Goal: Transaction & Acquisition: Book appointment/travel/reservation

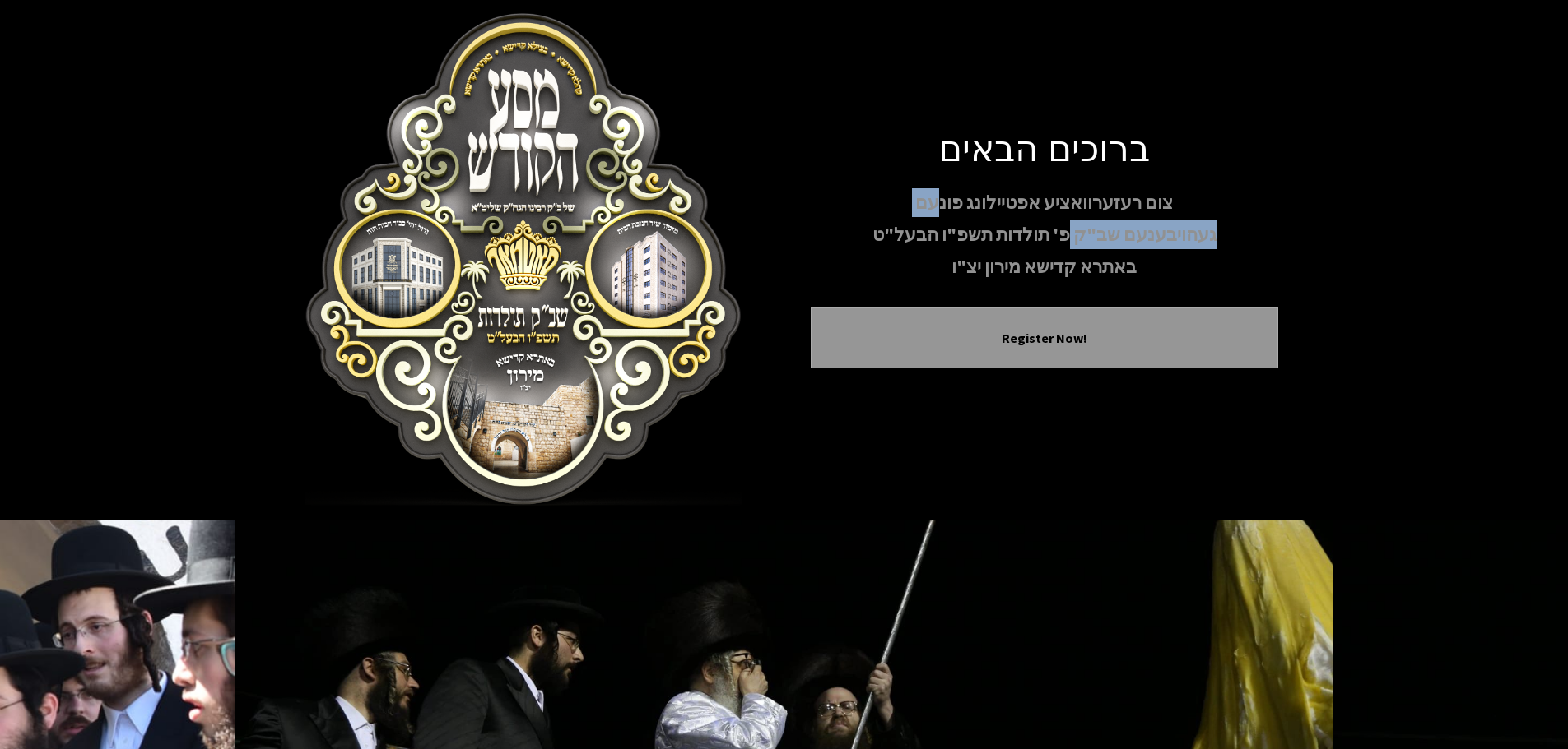
drag, startPoint x: 944, startPoint y: 204, endPoint x: 1071, endPoint y: 231, distance: 129.8
click at [1071, 231] on div "צום רעזערוואציע אפטיילונג פונעם געהויבענעם שב"ק פ' תולדות תשפ"ו הבעל"ט באתרא קד…" at bounding box center [1044, 235] width 467 height 94
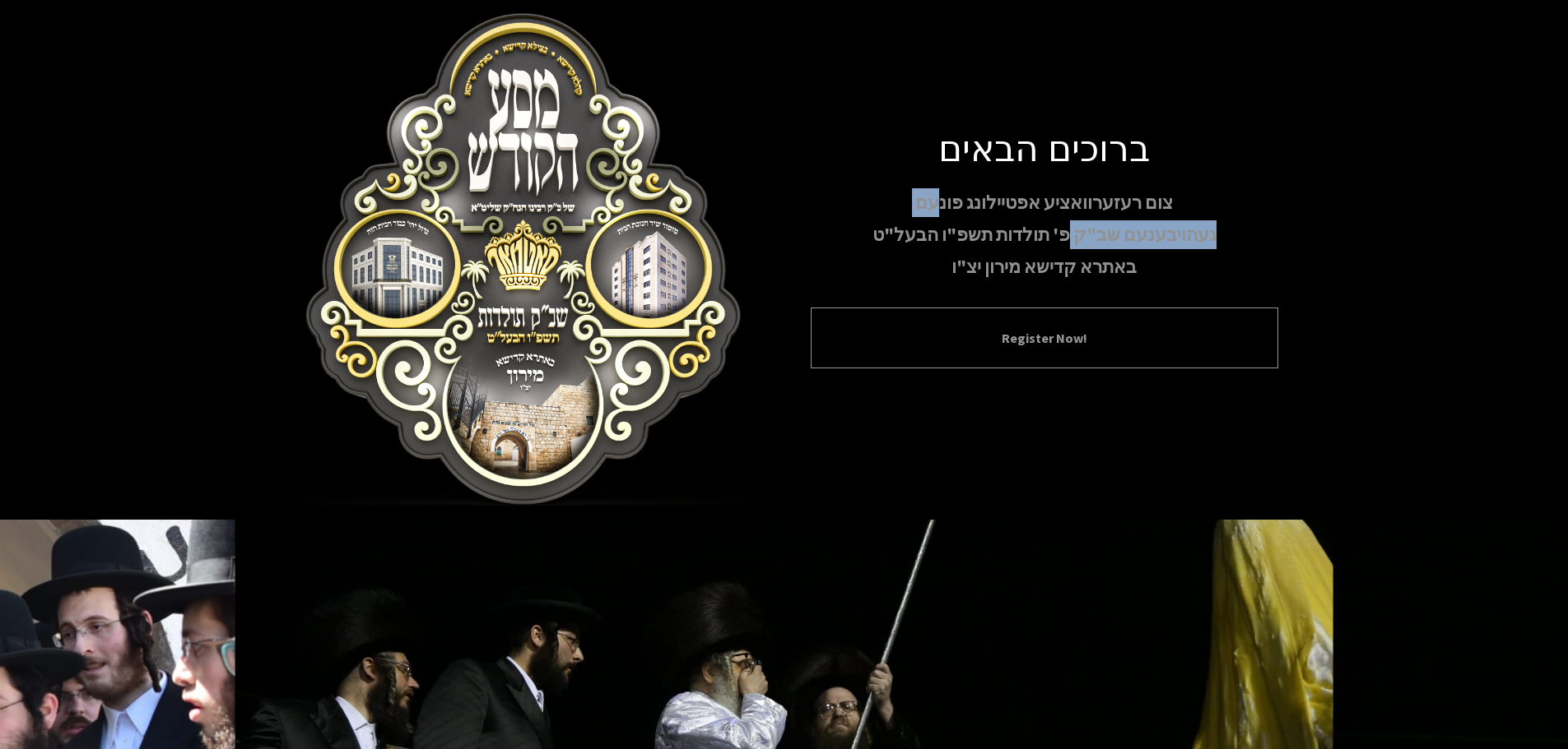
click at [1040, 347] on button "Register Now!" at bounding box center [1044, 339] width 426 height 20
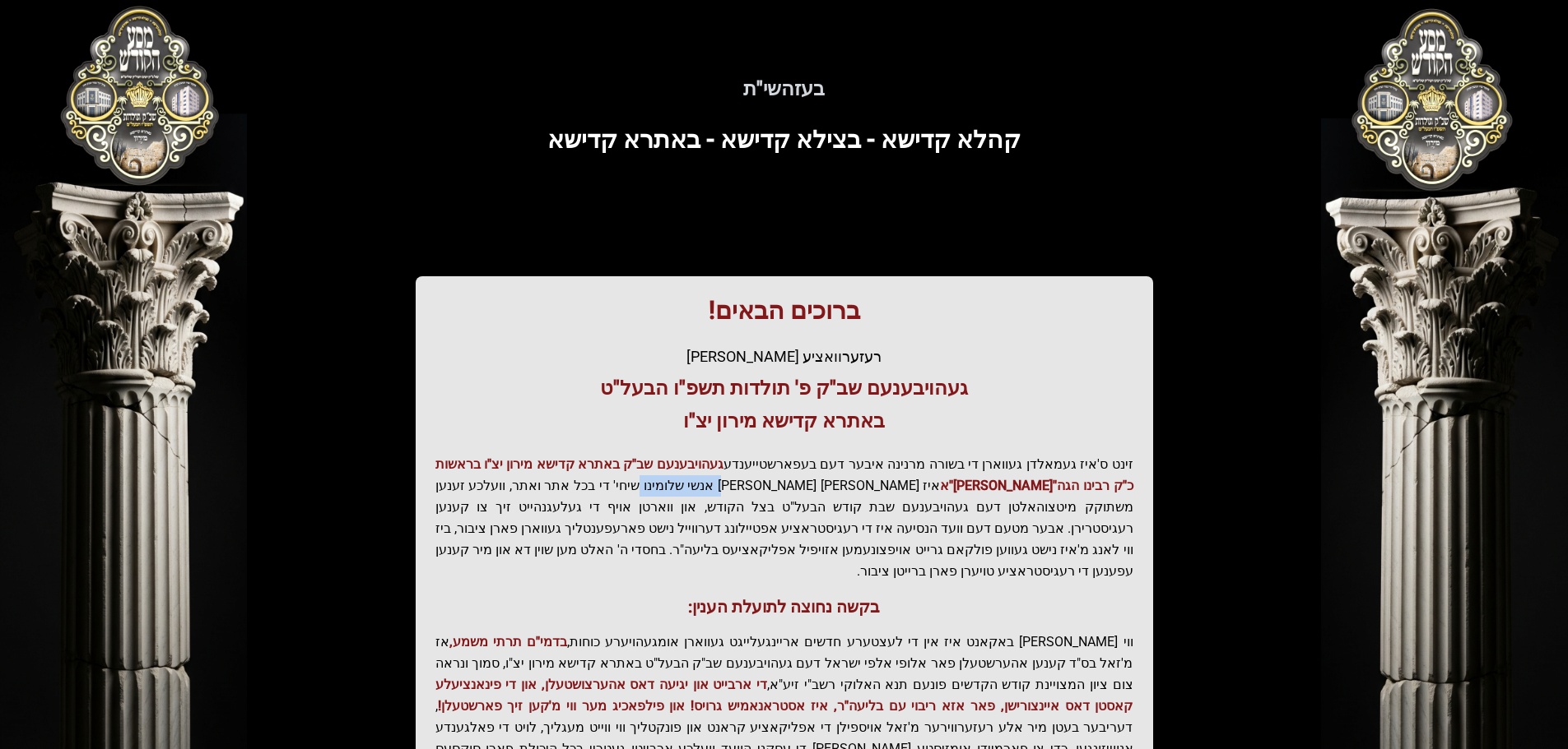
drag, startPoint x: 779, startPoint y: 480, endPoint x: 855, endPoint y: 491, distance: 76.8
click at [855, 491] on p "זינט ס'איז געמאלדן געווארן די בשורה מרנינה איבער דעם בעפארשטייענדע געהויבענעם ש…" at bounding box center [784, 518] width 697 height 128
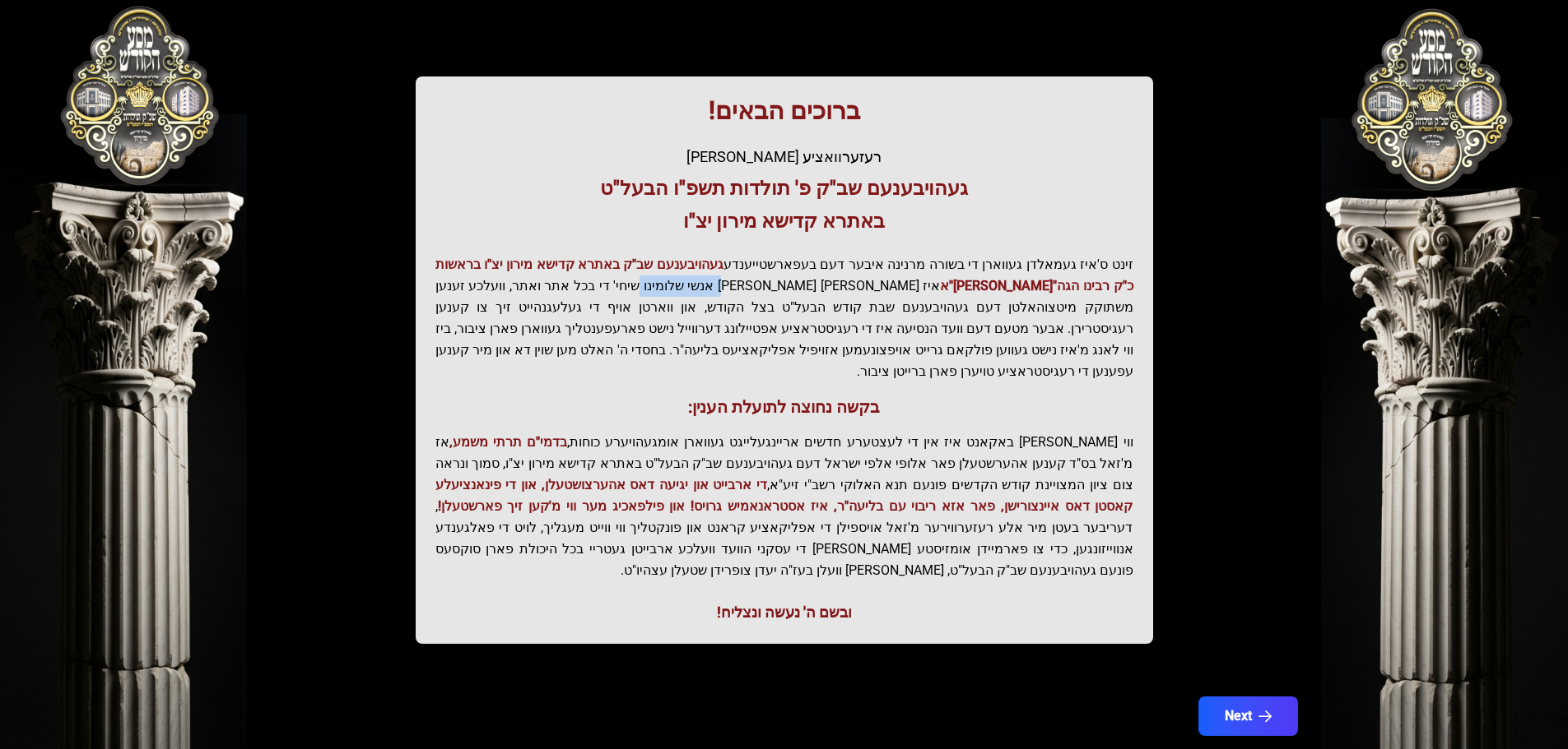
scroll to position [203, 0]
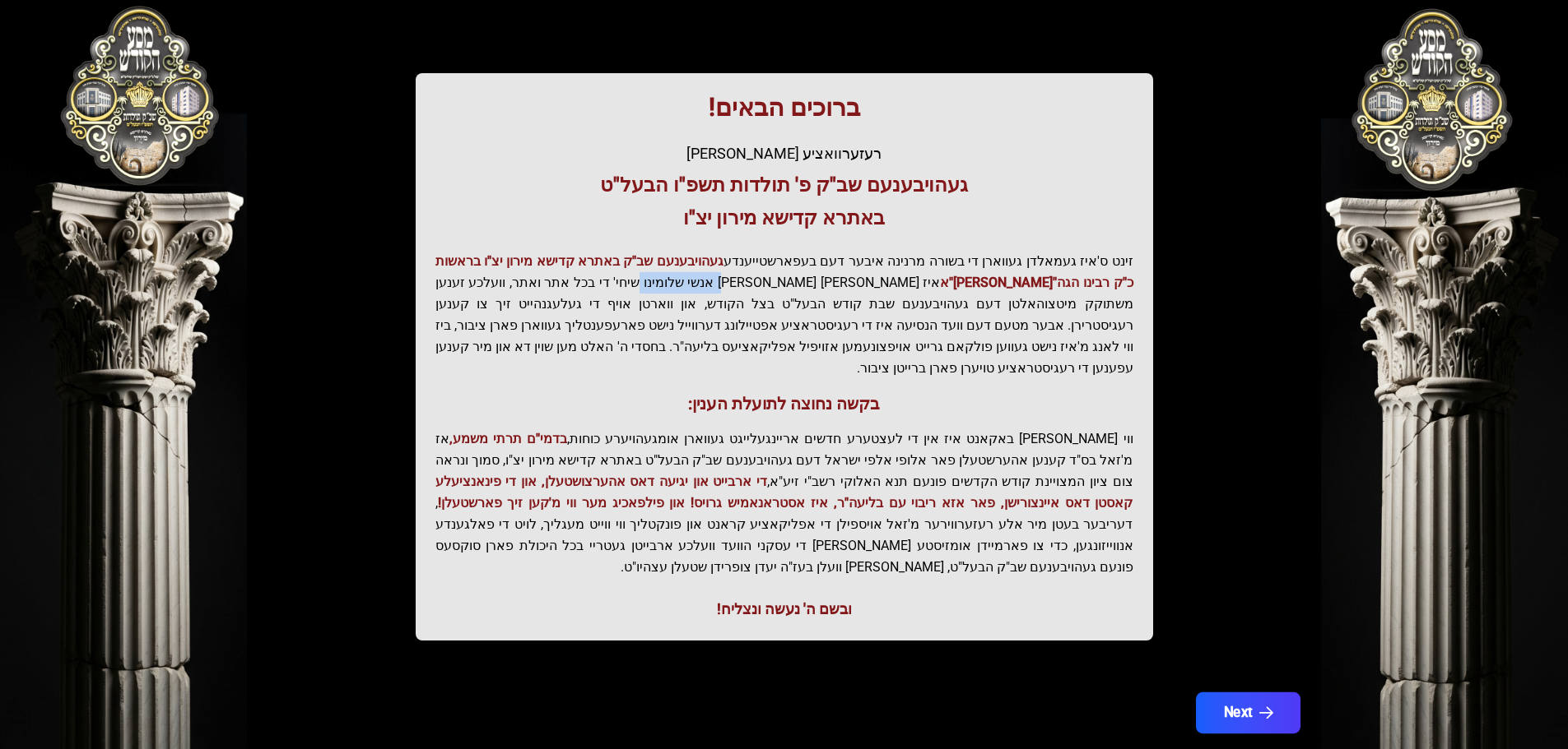
click at [1228, 693] on button "Next" at bounding box center [1247, 713] width 105 height 41
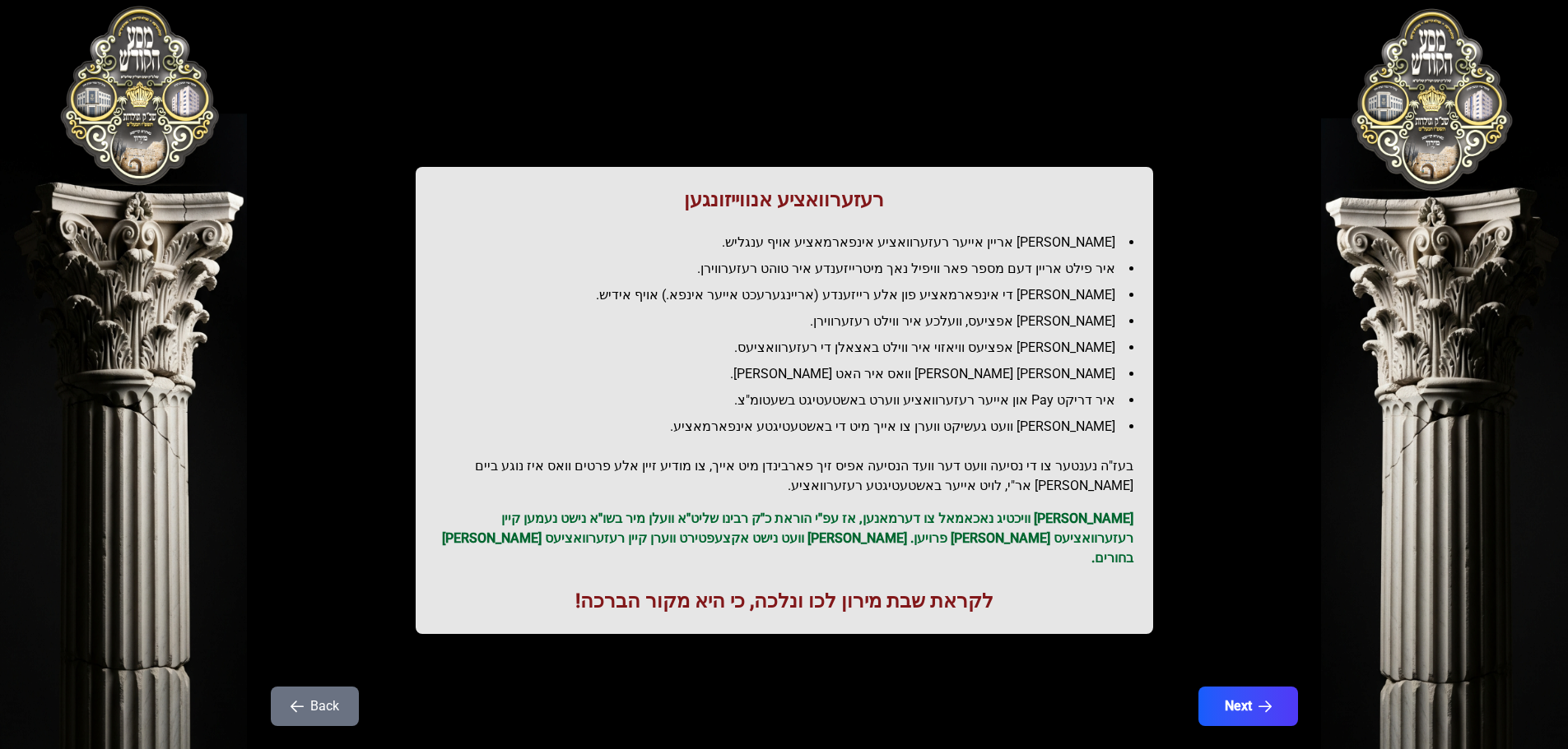
scroll to position [47, 0]
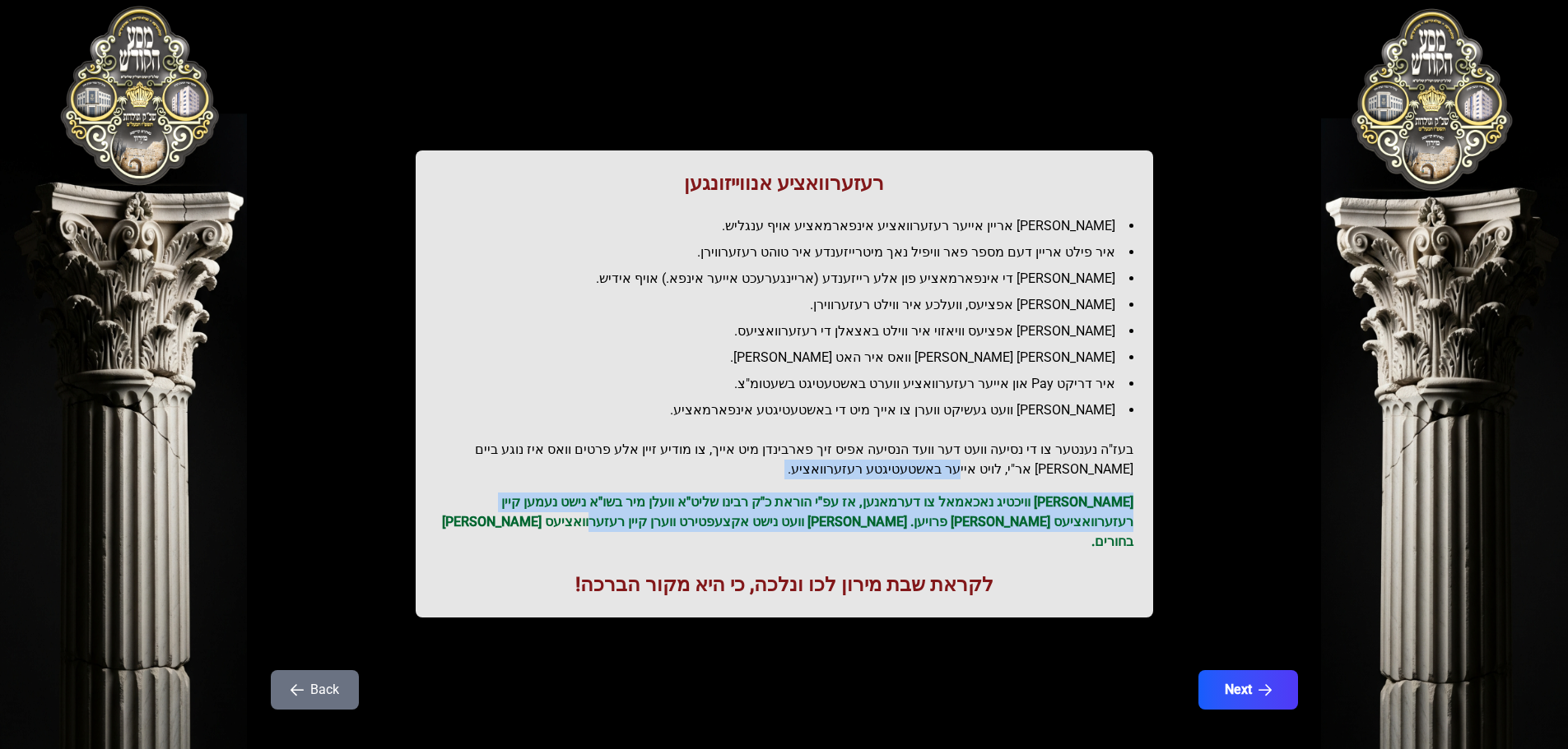
drag, startPoint x: 740, startPoint y: 525, endPoint x: 1087, endPoint y: 477, distance: 350.3
click at [1087, 477] on div "רעזערוואציע אנווייזונגען איר לייגט אריין אייער רעזערוואציע אינפארמאציע אויף ענג…" at bounding box center [784, 383] width 738 height 467
click at [863, 495] on p "[PERSON_NAME] וויכטיג נאכאמאל צו דערמאנען, אז עפ"י הוראת כ"ק רבינו שליט"א וועלן…" at bounding box center [784, 521] width 697 height 59
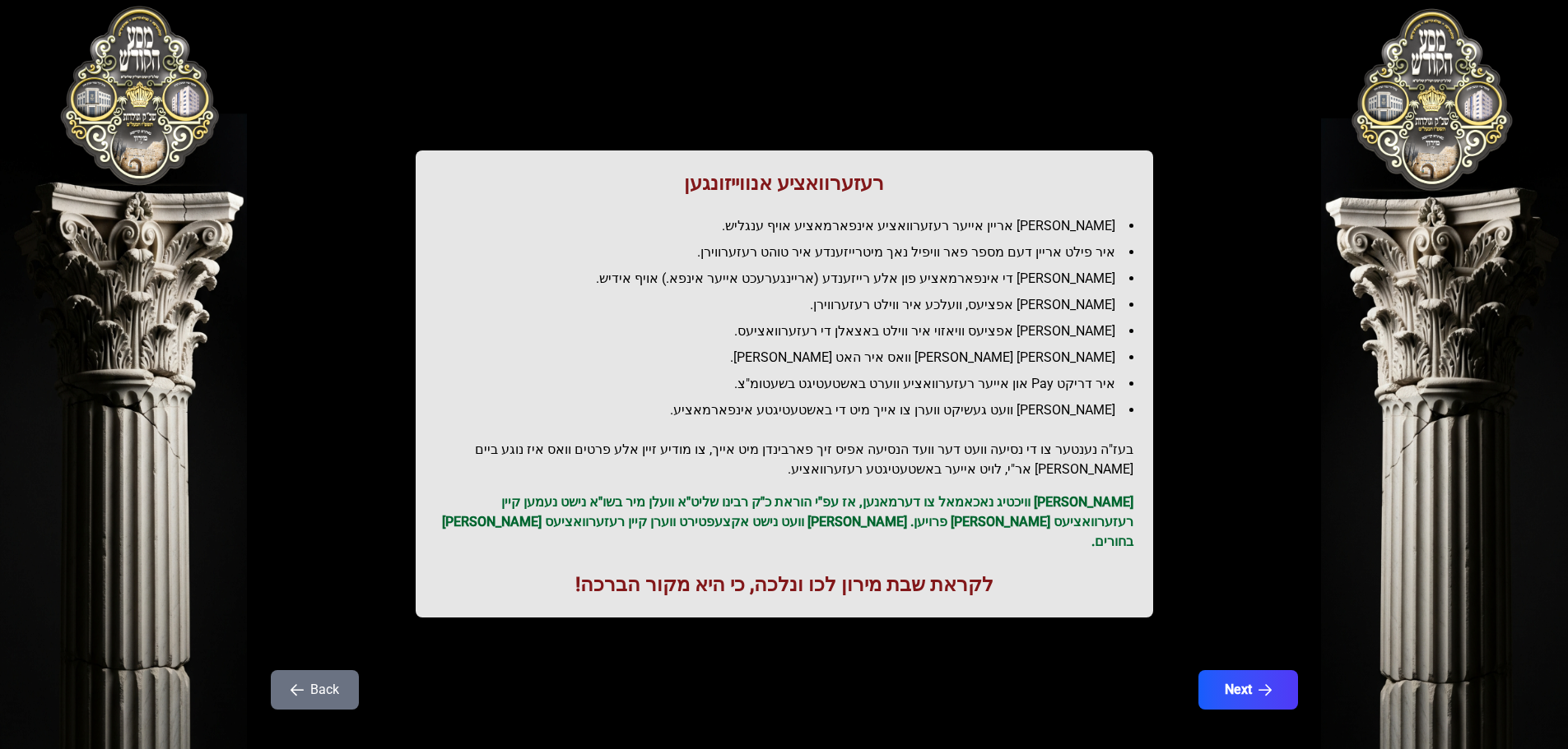
click at [816, 526] on p "[PERSON_NAME] וויכטיג נאכאמאל צו דערמאנען, אז עפ"י הוראת כ"ק רבינו שליט"א וועלן…" at bounding box center [784, 521] width 697 height 59
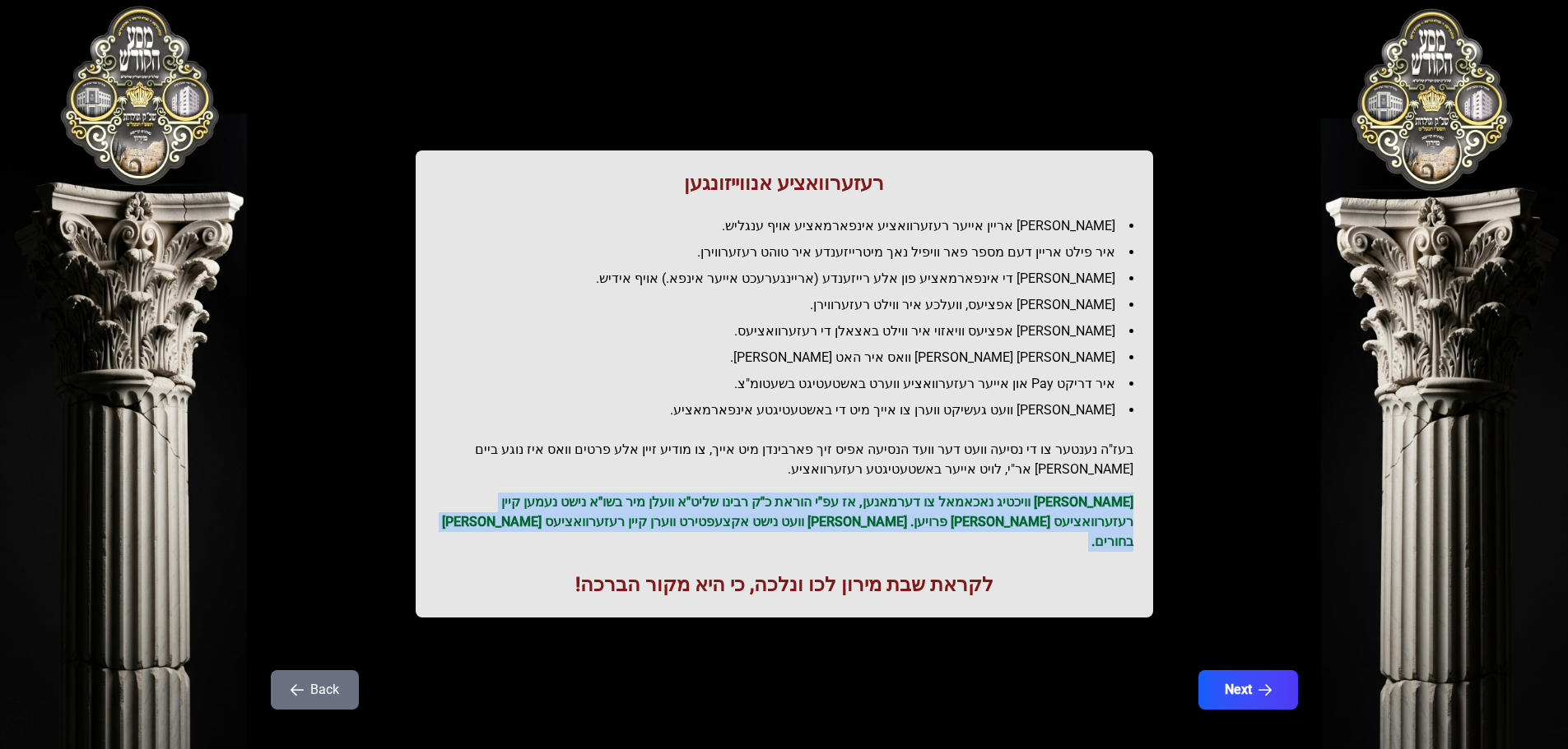
click at [816, 526] on p "[PERSON_NAME] וויכטיג נאכאמאל צו דערמאנען, אז עפ"י הוראת כ"ק רבינו שליט"א וועלן…" at bounding box center [784, 521] width 697 height 59
copy p "[PERSON_NAME] וויכטיג נאכאמאל צו דערמאנען, אז עפ"י הוראת כ"ק רבינו שליט"א וועלן…"
click at [1237, 678] on button "Next" at bounding box center [1247, 690] width 105 height 41
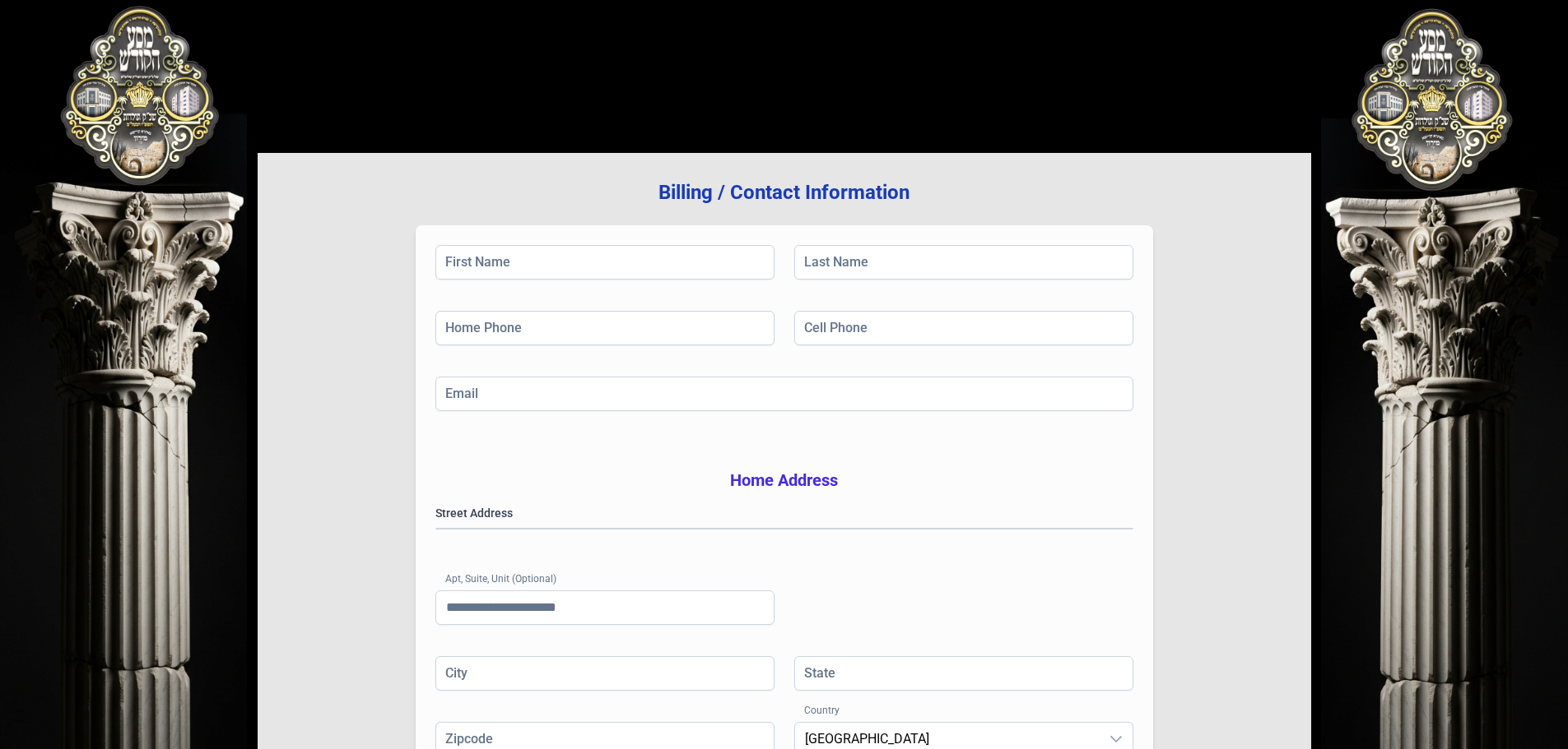
scroll to position [0, 0]
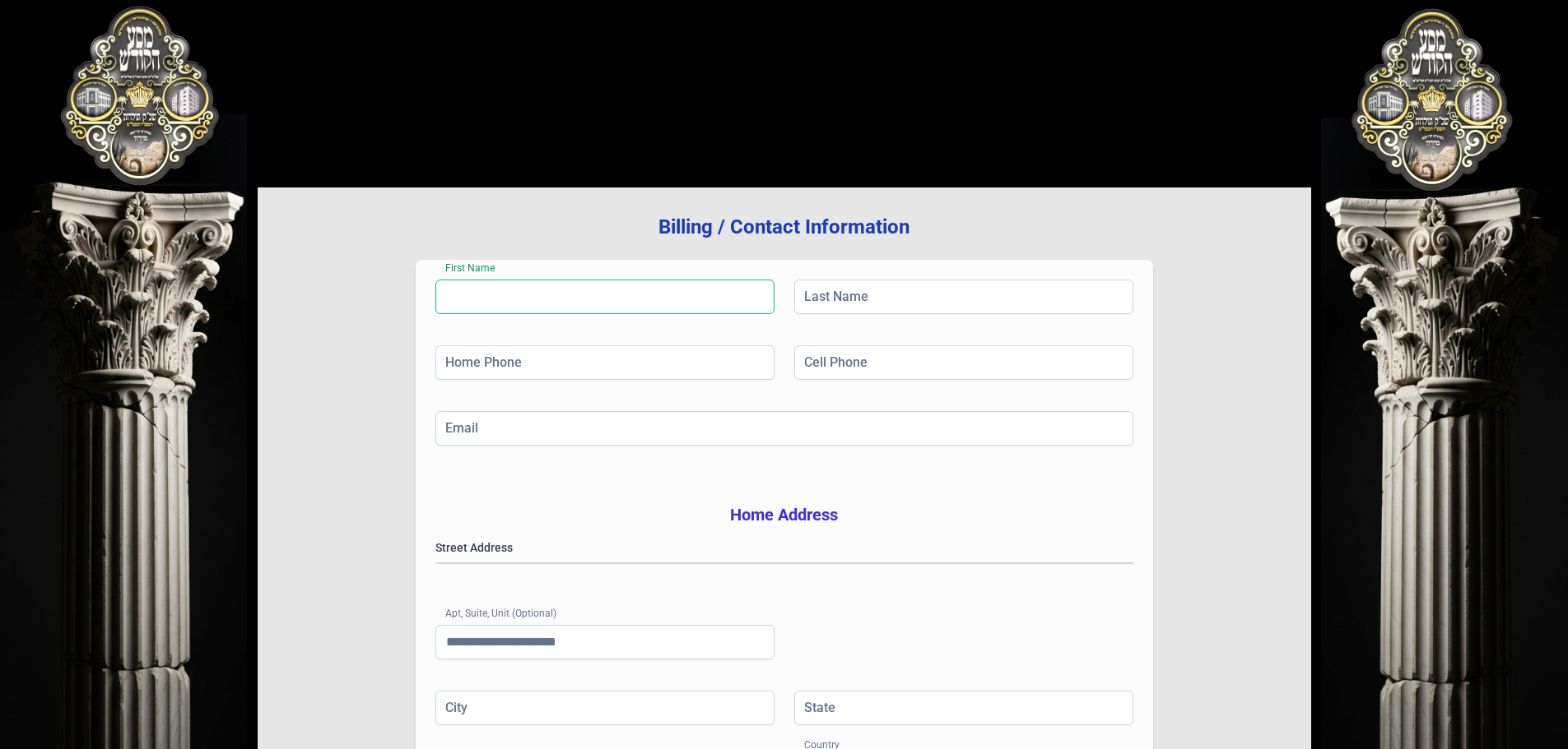
click at [578, 286] on input "First Name" at bounding box center [605, 297] width 339 height 35
